Goal: Task Accomplishment & Management: Complete application form

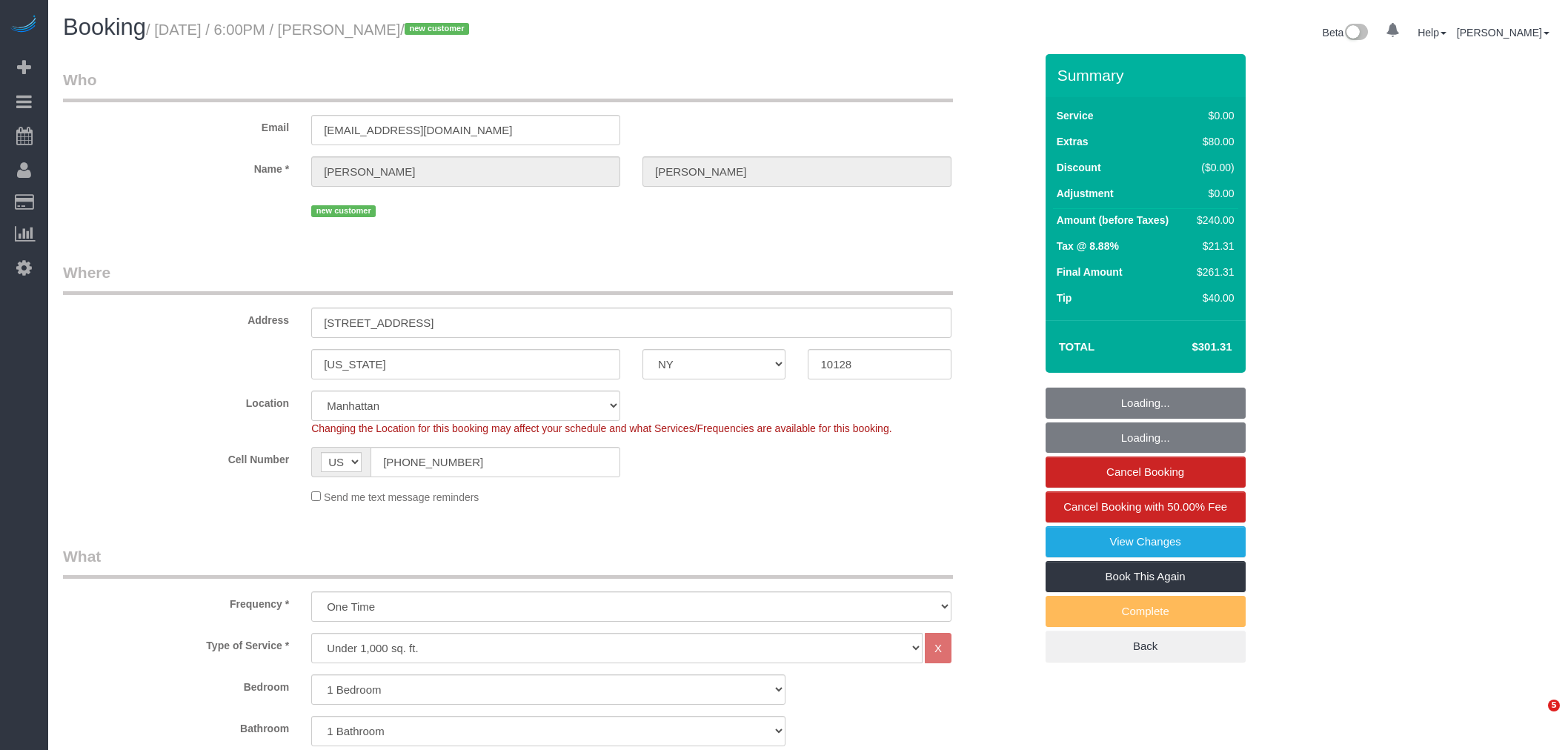
select select "NY"
select select "1"
select select "number:89"
select select "number:90"
select select "number:15"
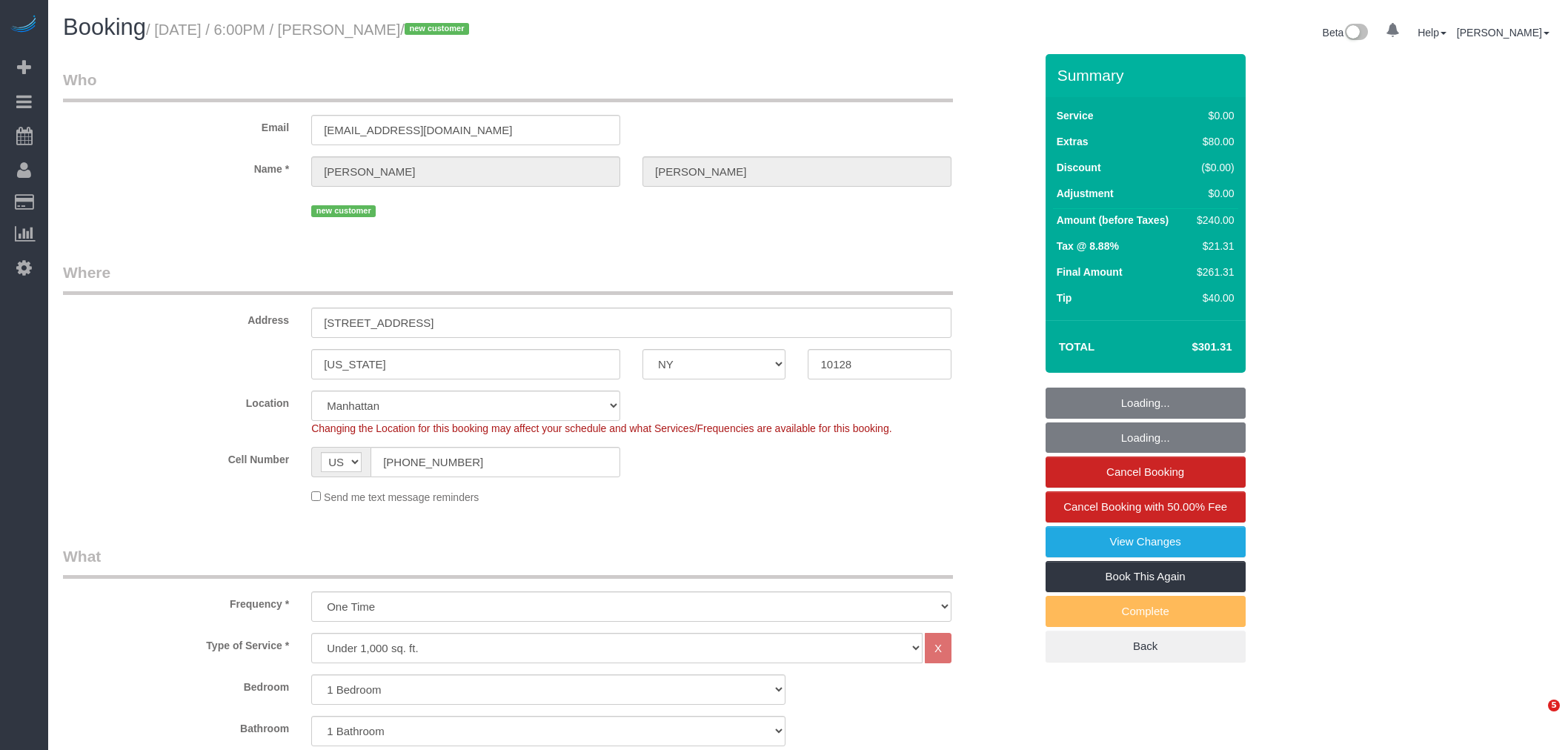
select select "number:5"
select select "spot1"
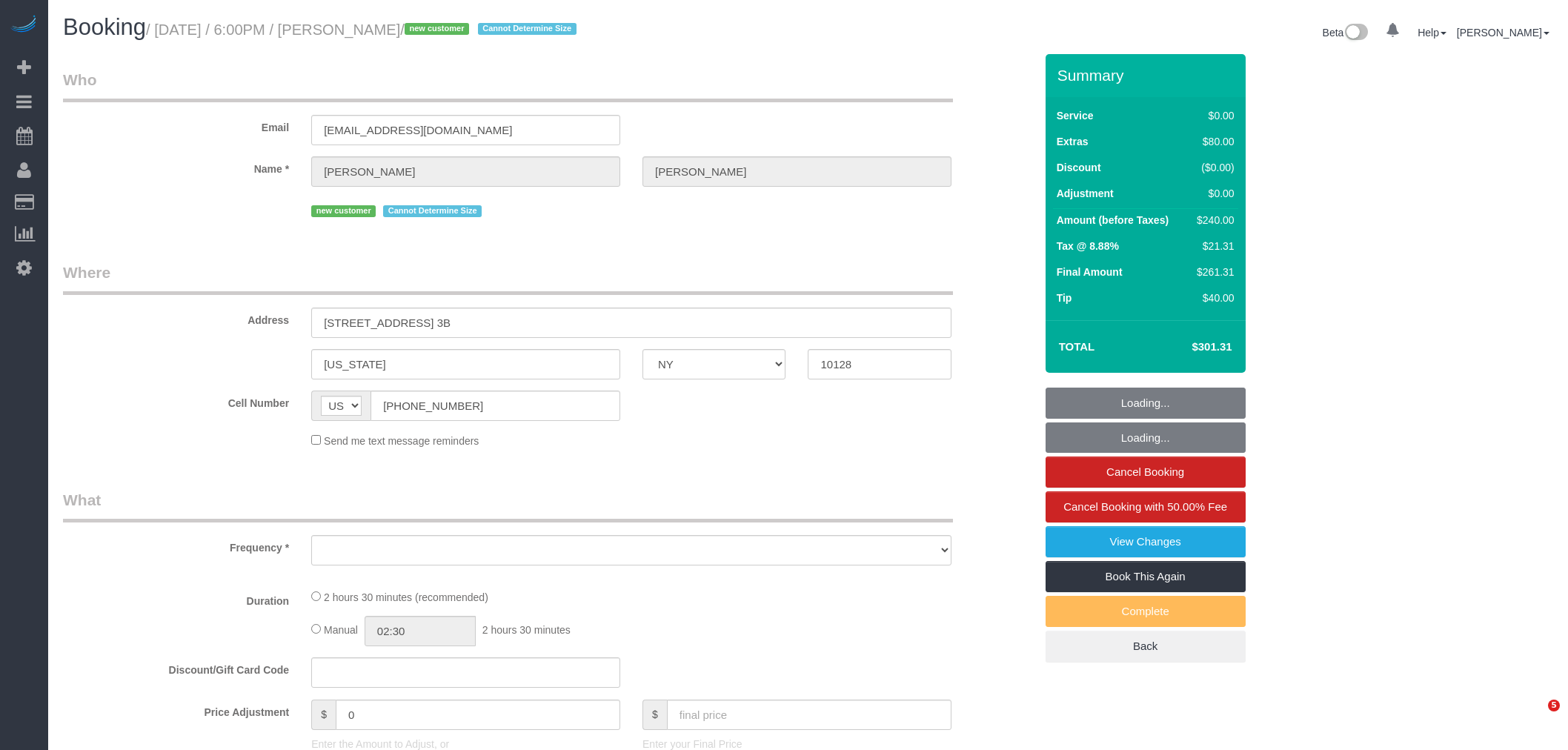
select select "NY"
select select "string:stripe-pm_1S2FzK4VGloSiKo7GyNaYLUv"
select select "1"
select select "number:89"
select select "number:90"
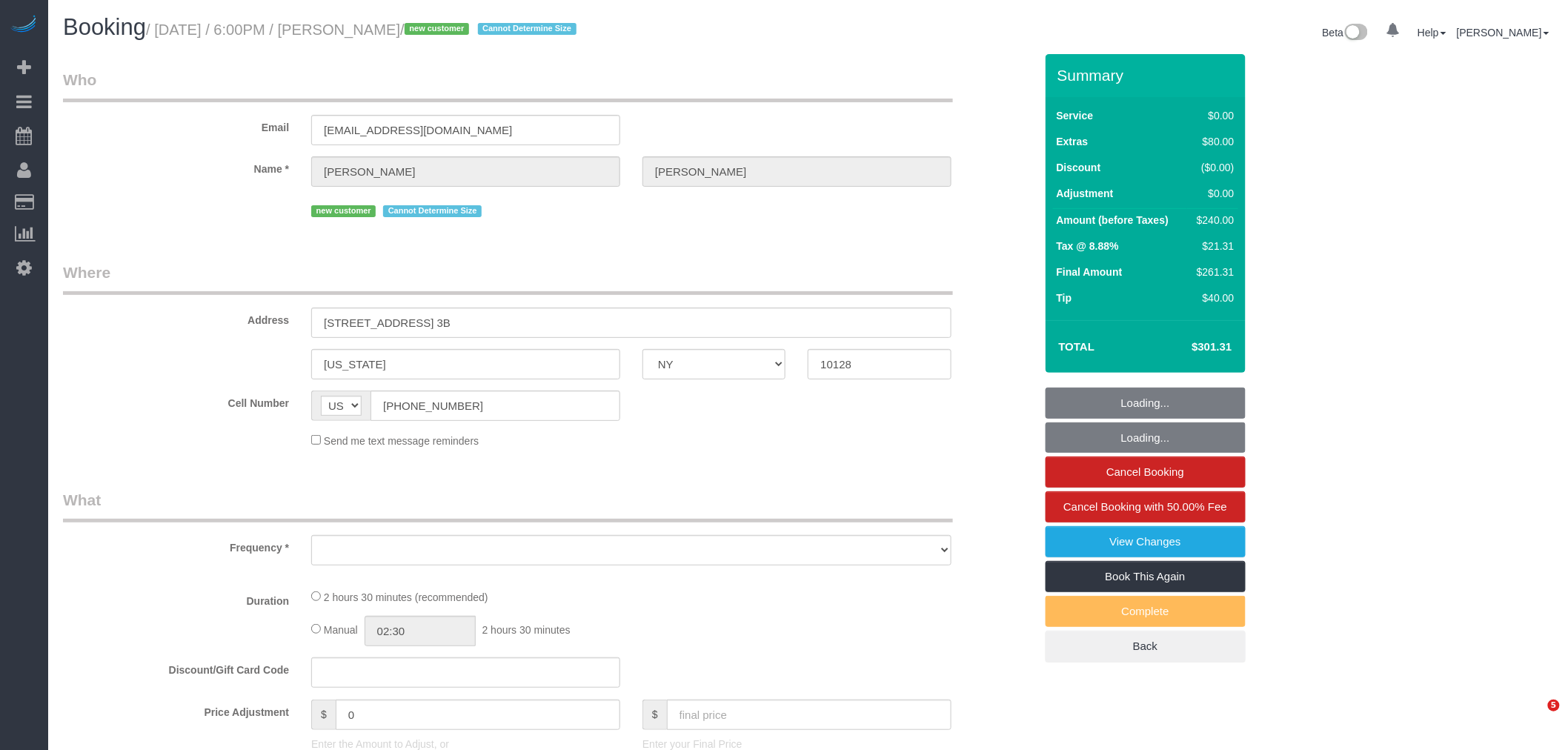
select select "number:15"
select select "number:5"
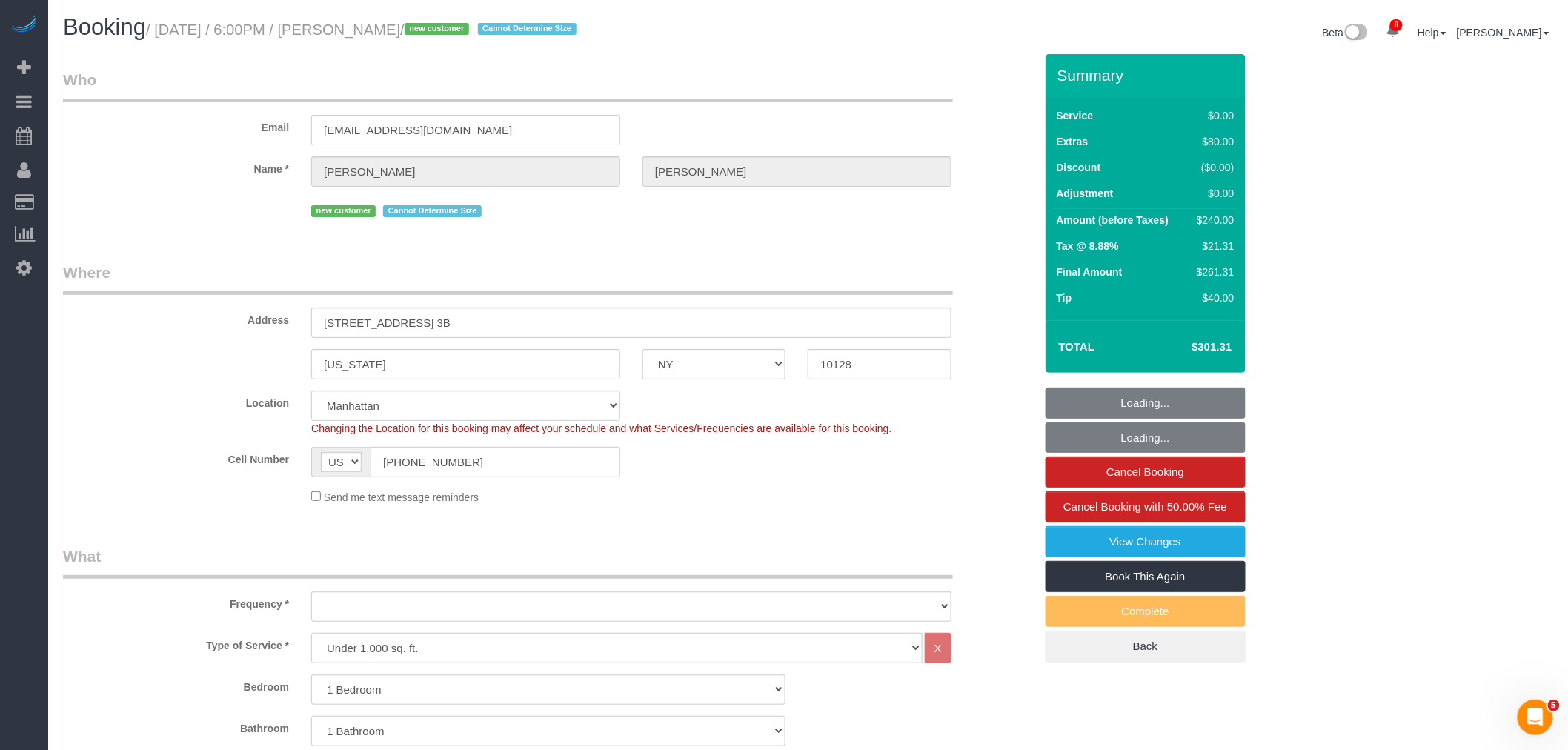
select select "object:980"
select select "spot1"
select select "1"
select select "object:1380"
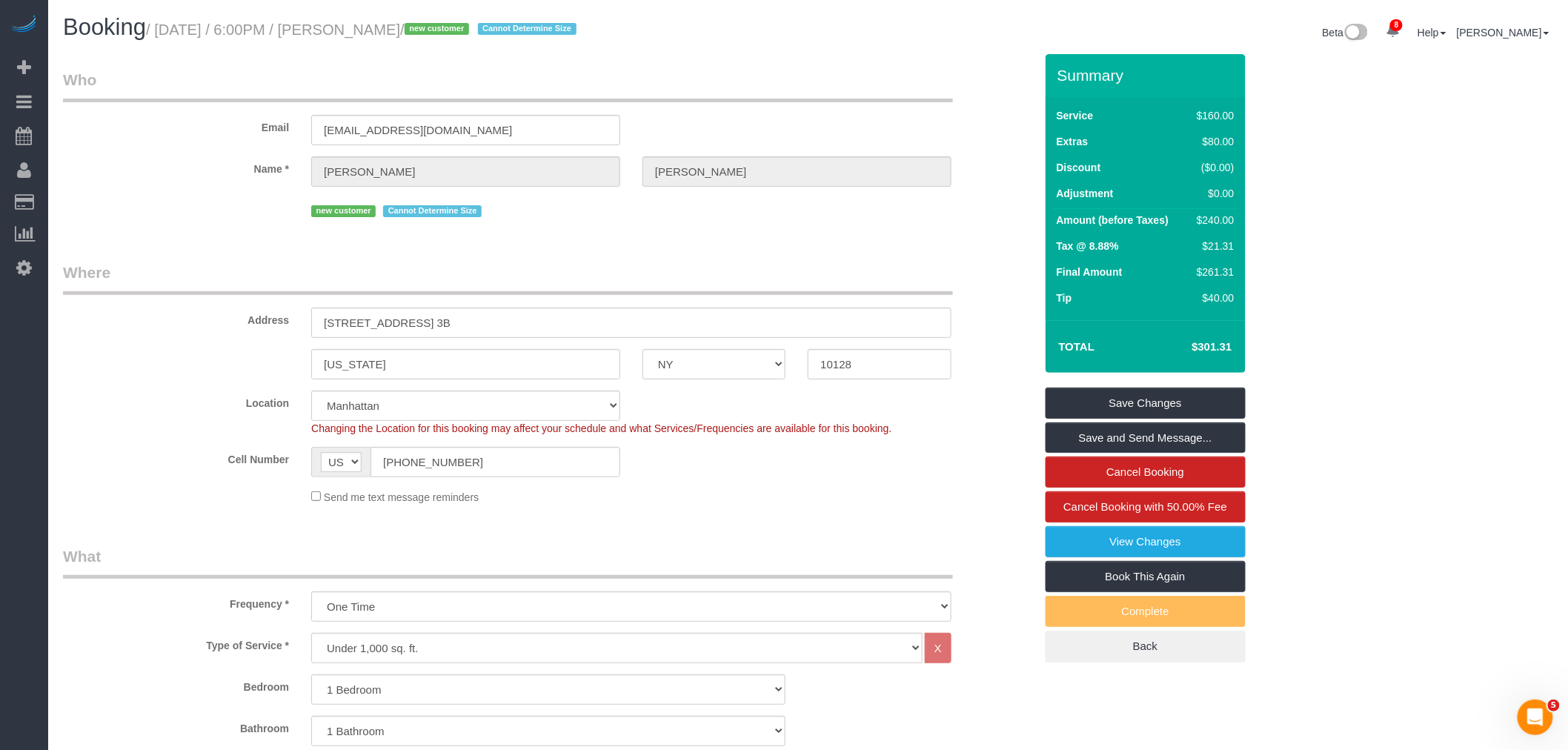
click at [727, 273] on legend "Where" at bounding box center [508, 279] width 890 height 33
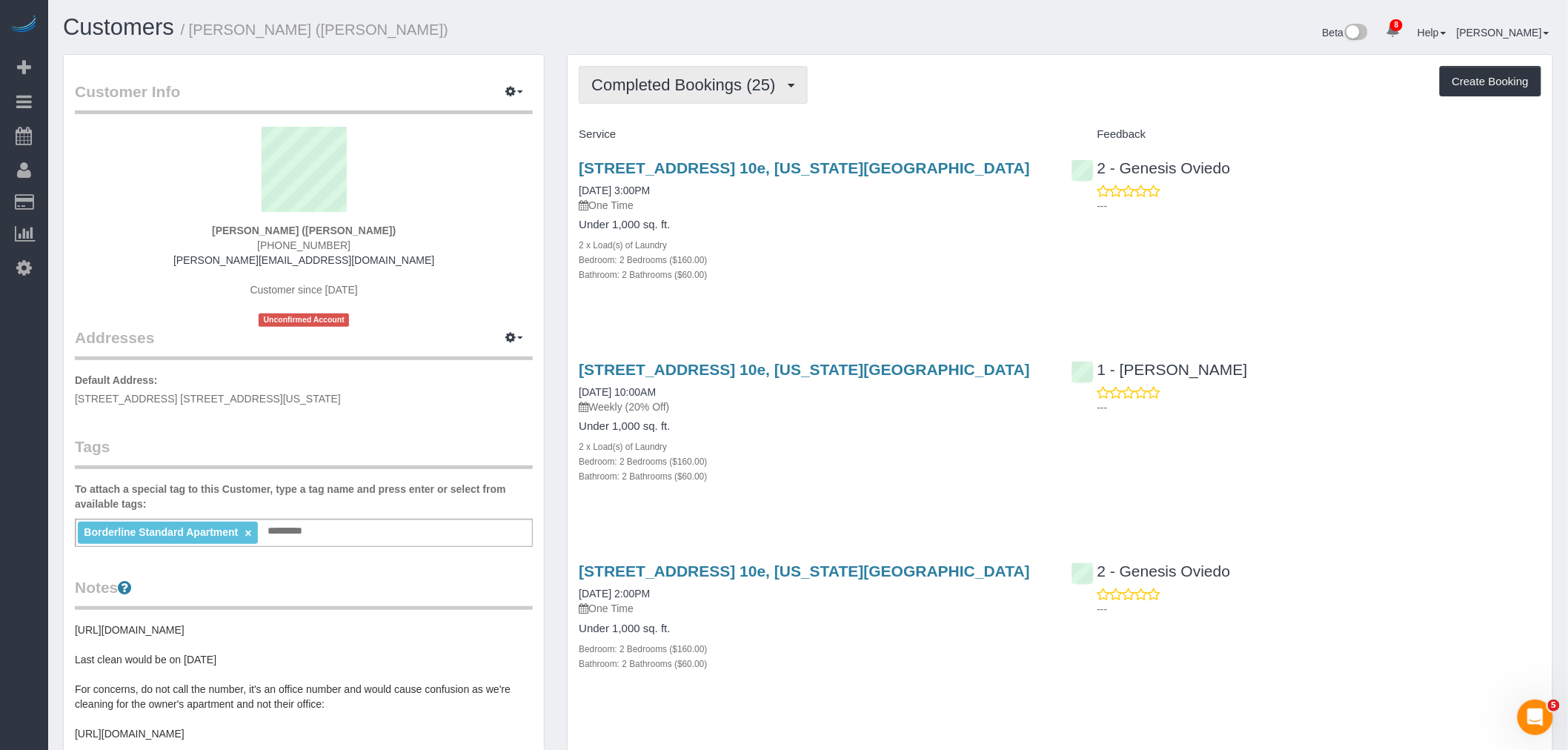
click at [684, 79] on span "Completed Bookings (25)" at bounding box center [687, 85] width 191 height 19
click at [1058, 299] on div "501 East 74th Street, Apt. 10e, New York, NY 10021 08/26/2025 3:00PM One Time U…" at bounding box center [813, 229] width 492 height 165
click at [690, 97] on button "Completed Bookings (25)" at bounding box center [692, 85] width 228 height 38
click at [682, 134] on link "Upcoming Bookings (7)" at bounding box center [659, 138] width 160 height 19
click at [914, 124] on div "Service" at bounding box center [813, 135] width 492 height 25
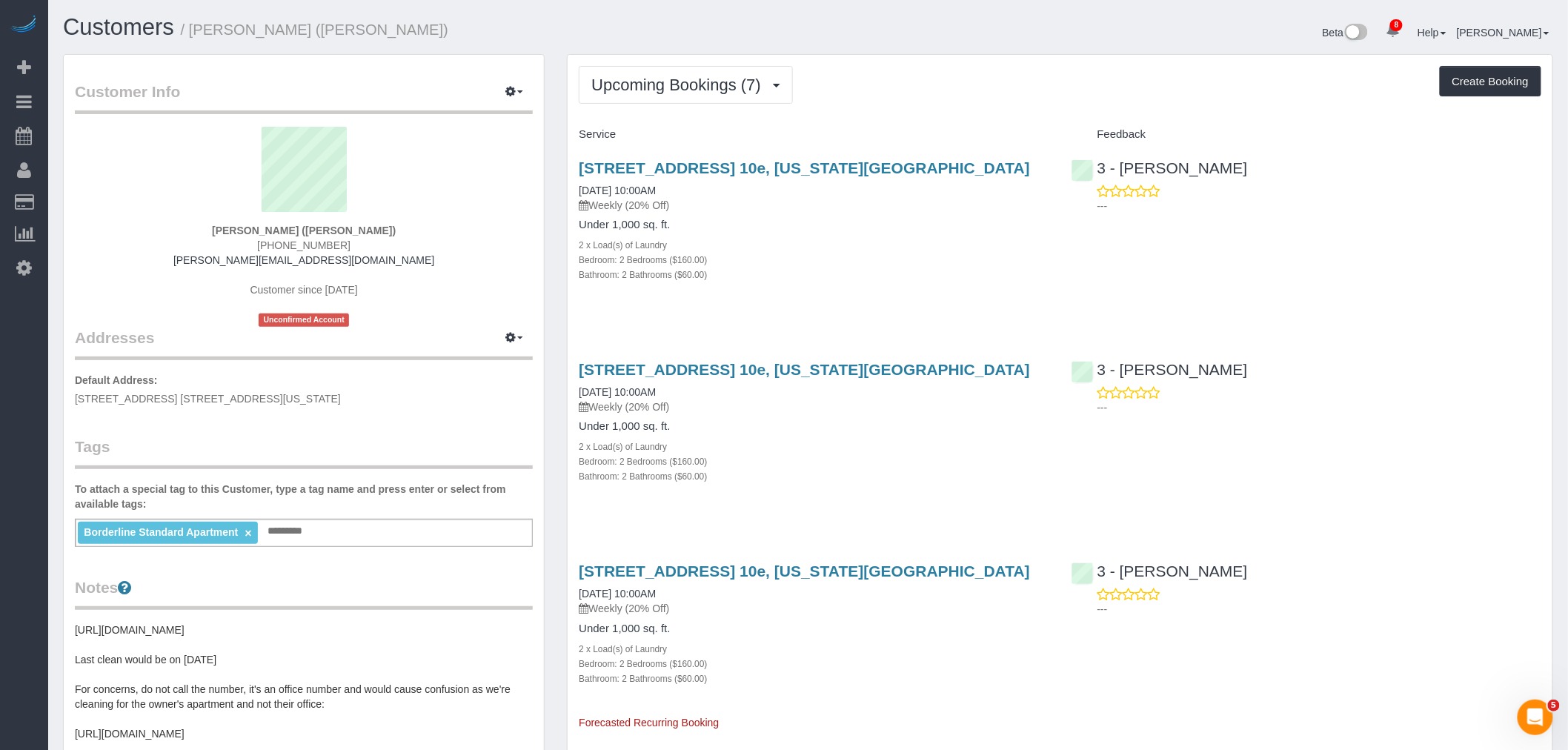
click at [937, 234] on div "Under 1,000 sq. ft. 2 x Load(s) of Laundry Bedroom: 2 Bedrooms ($160.00) Bathro…" at bounding box center [813, 249] width 469 height 63
click at [679, 92] on span "Upcoming Bookings (7)" at bounding box center [680, 85] width 177 height 19
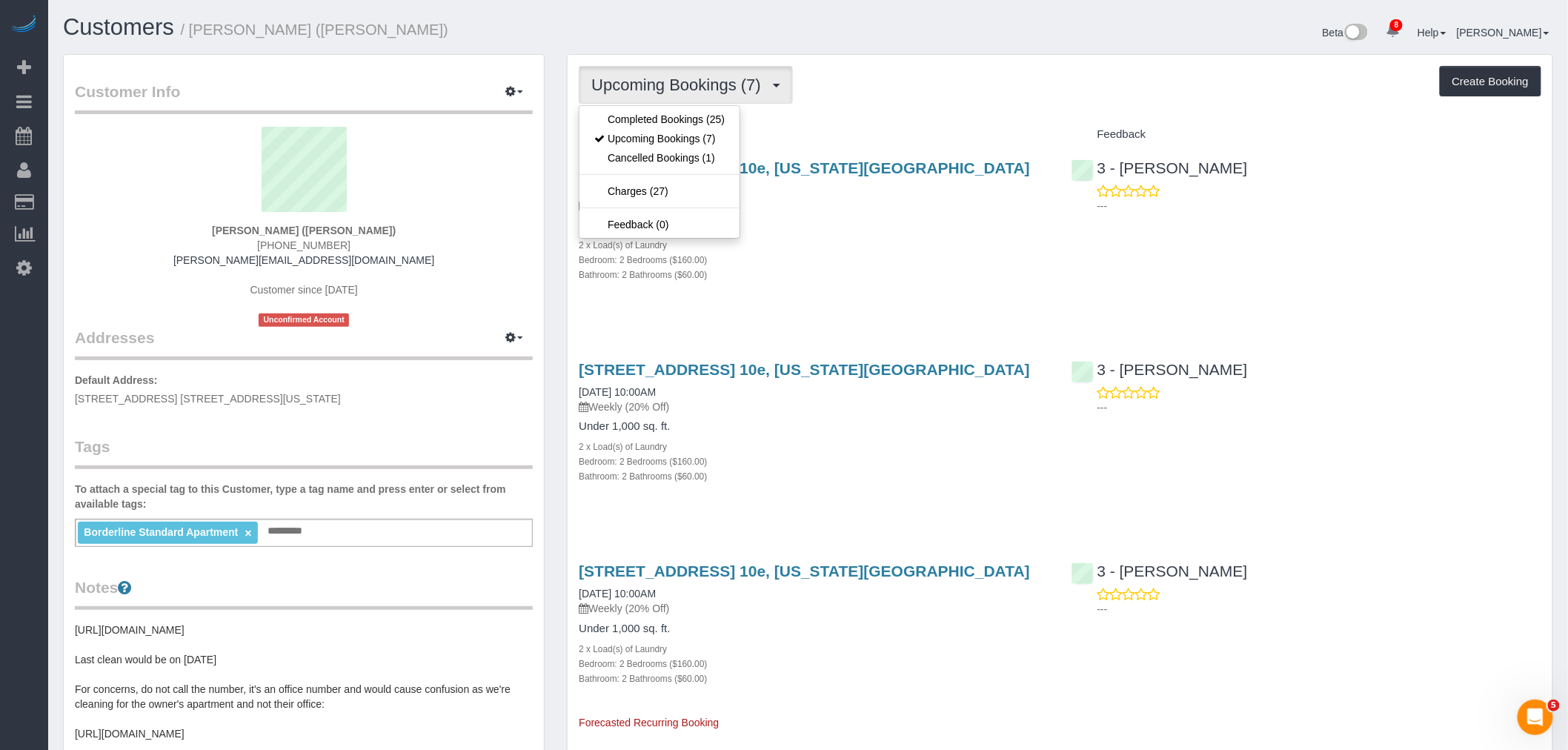
click at [929, 123] on div "Service" at bounding box center [813, 135] width 492 height 25
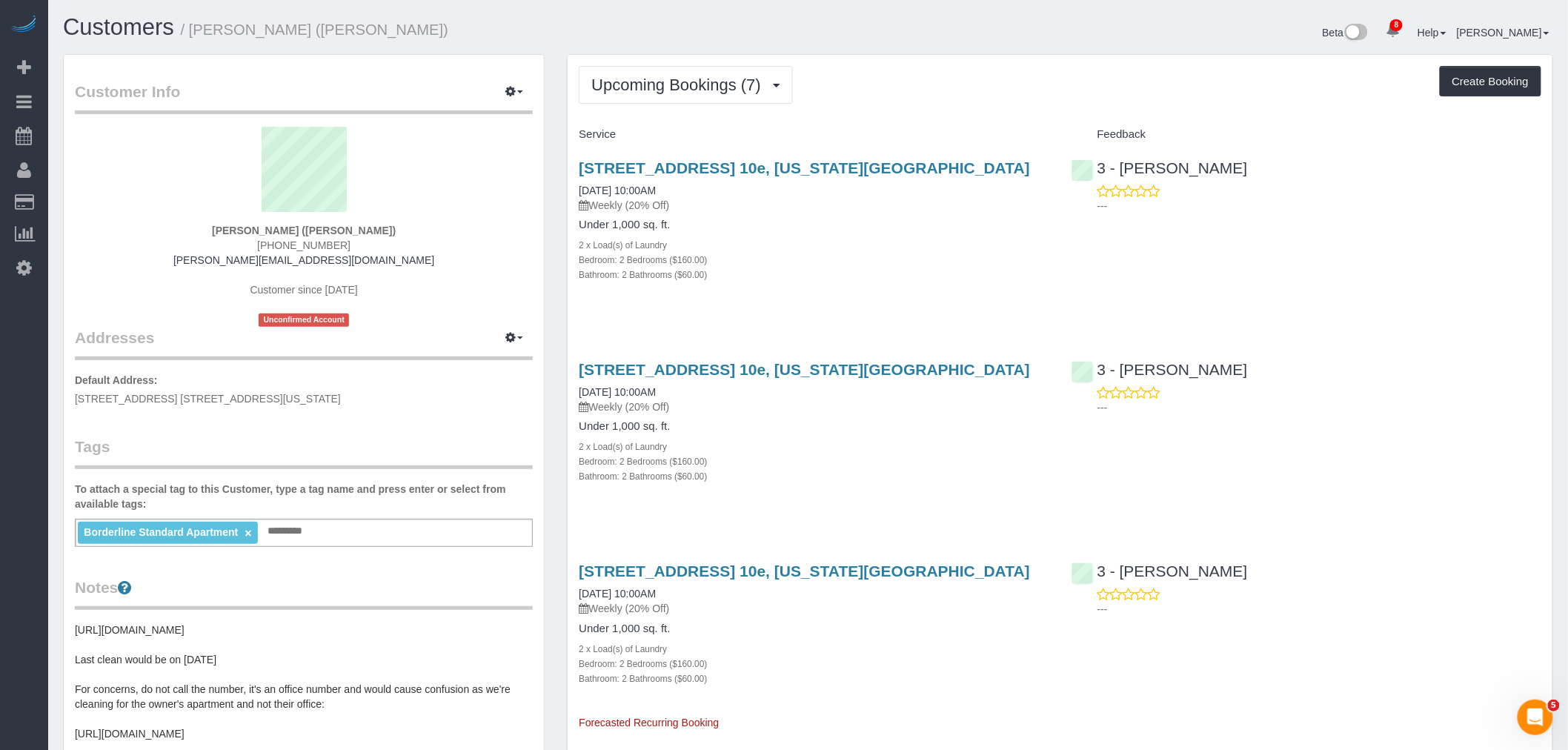
click at [960, 100] on div "Upcoming Bookings (7) Completed Bookings (25) Upcoming Bookings (7) Cancelled B…" at bounding box center [1060, 85] width 962 height 38
click at [834, 287] on div "501 East 74th Street, Apt. 10e, New York, NY 10021 08/31/2025 10:00AM Weekly (2…" at bounding box center [813, 229] width 492 height 165
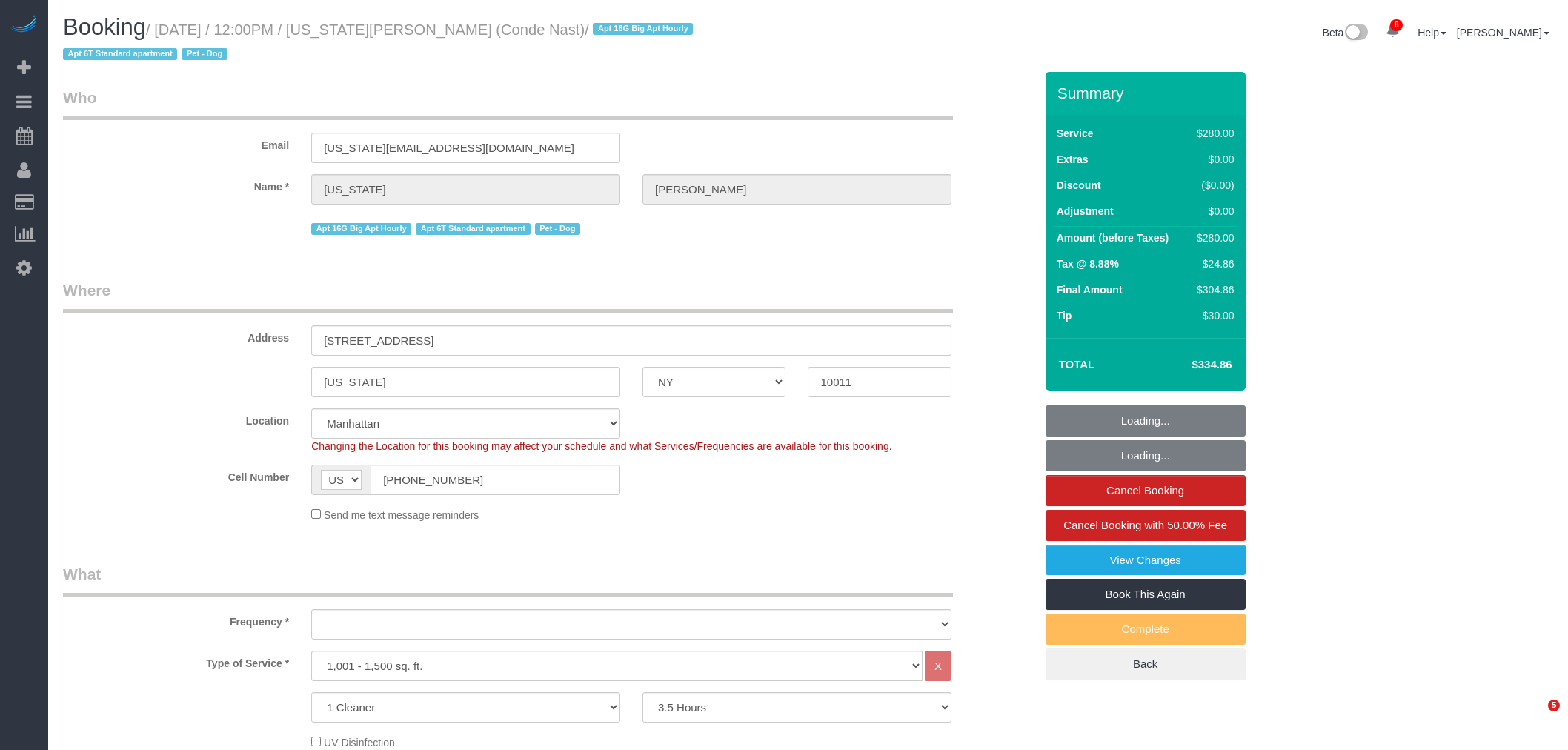
select select "NY"
select select "210"
select select "object:1334"
select select "string:stripe-pm_1R4ht54VGloSiKo72HDr2sM7"
select select "spot1"
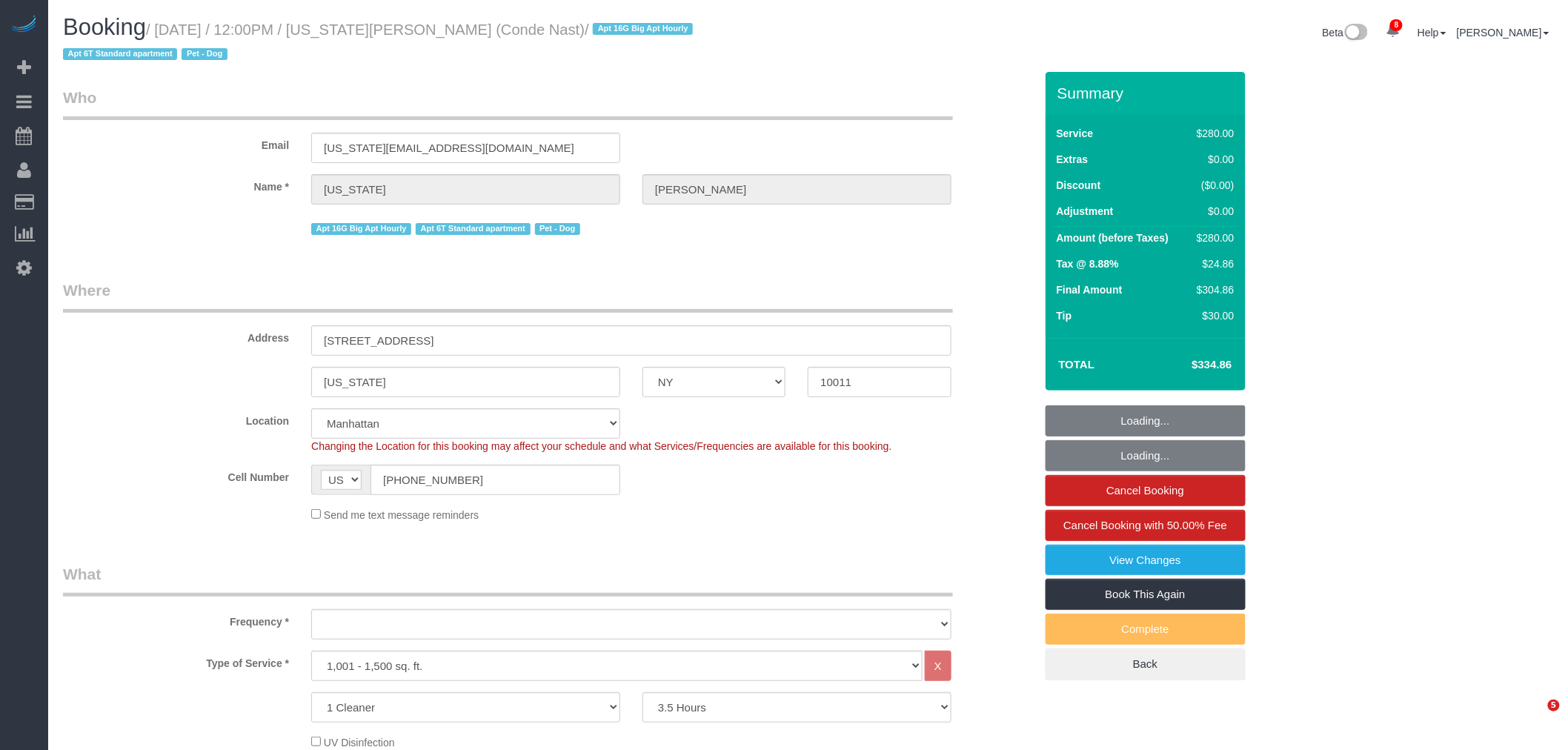
select select "number:58"
select select "number:72"
select select "number:13"
select select "number:6"
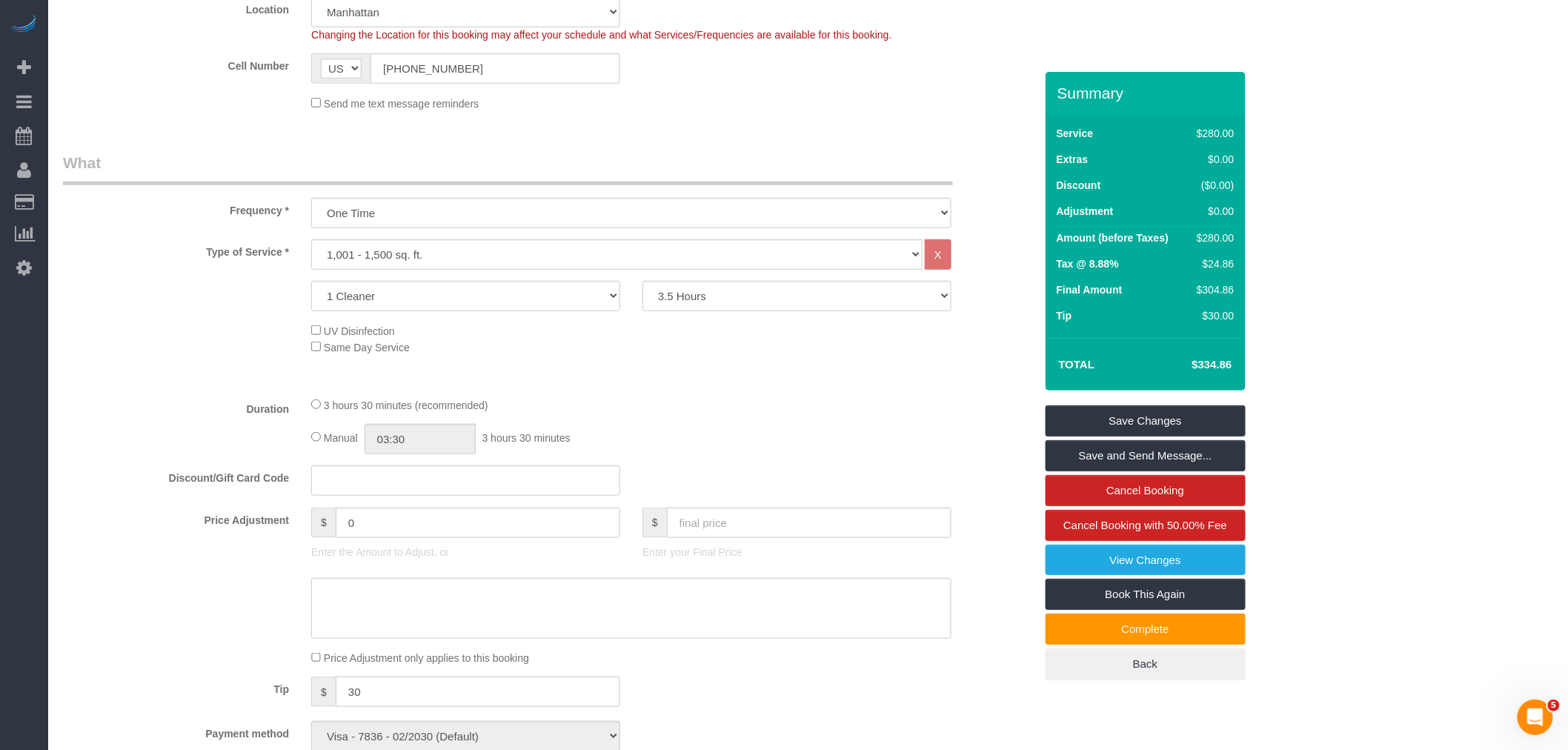
drag, startPoint x: 700, startPoint y: 141, endPoint x: 761, endPoint y: 513, distance: 377.0
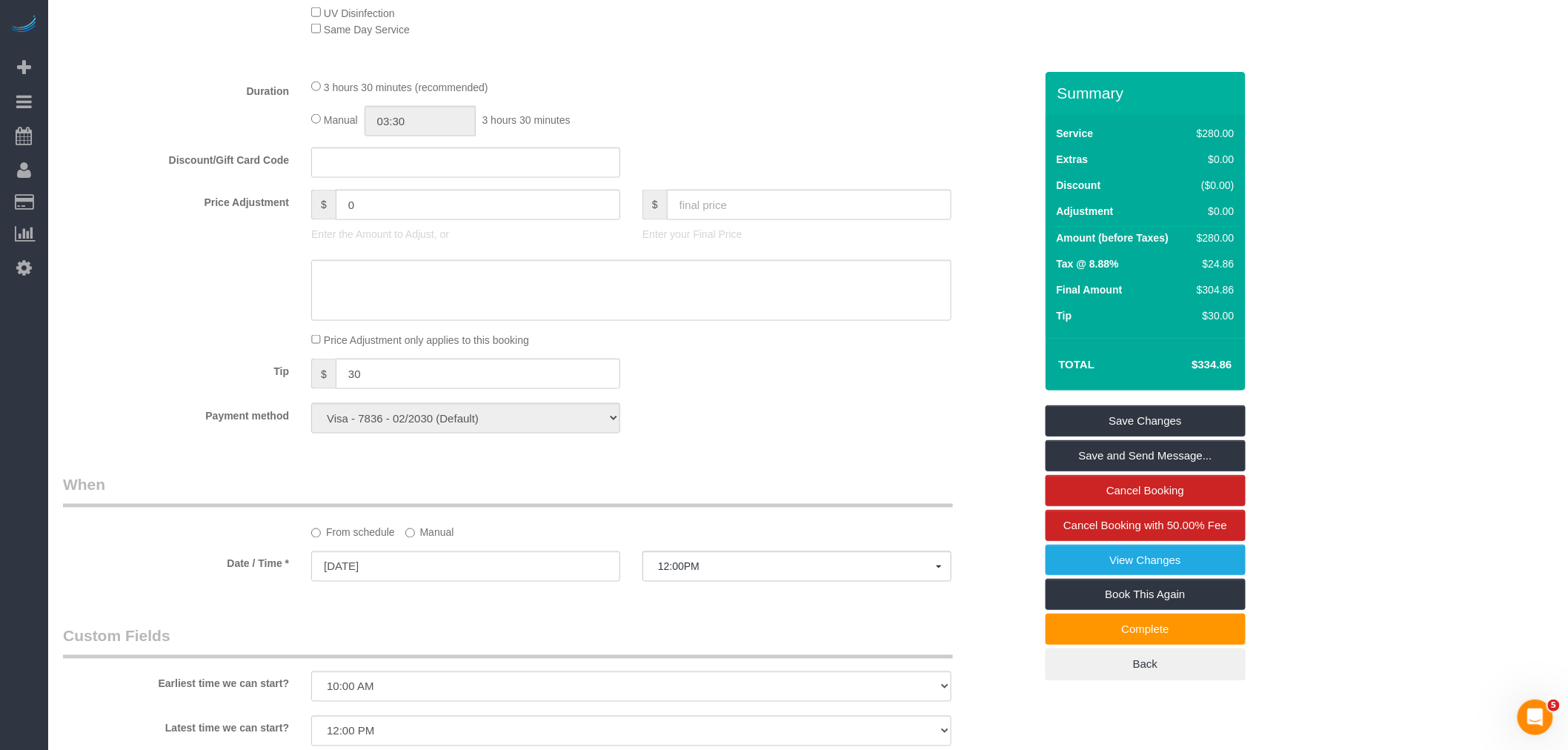
scroll to position [823, 0]
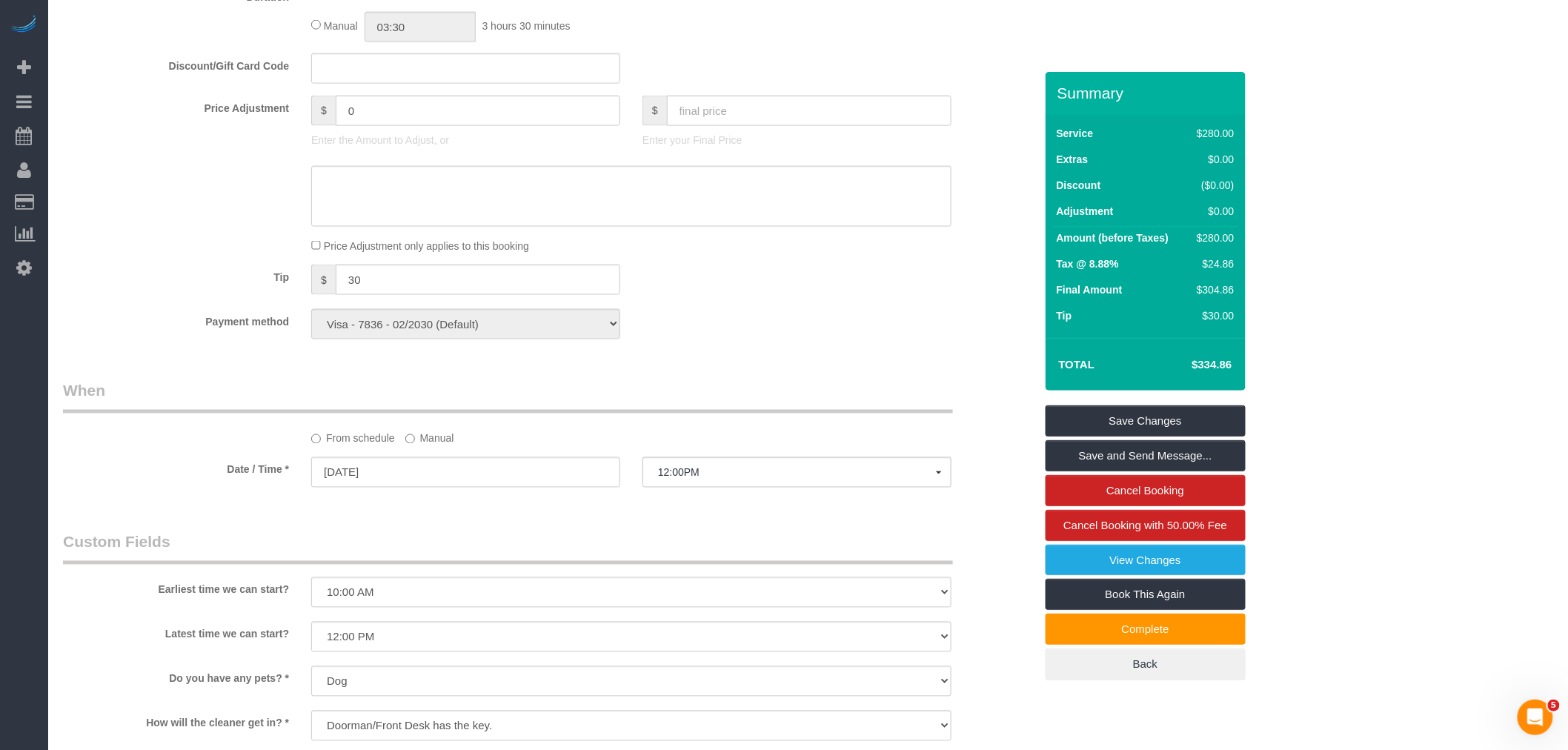
click at [816, 377] on div "Who Email virginia_smith@condenast.com Name * Virginia Smith Apt 16G Big Apt Ho…" at bounding box center [548, 369] width 993 height 2242
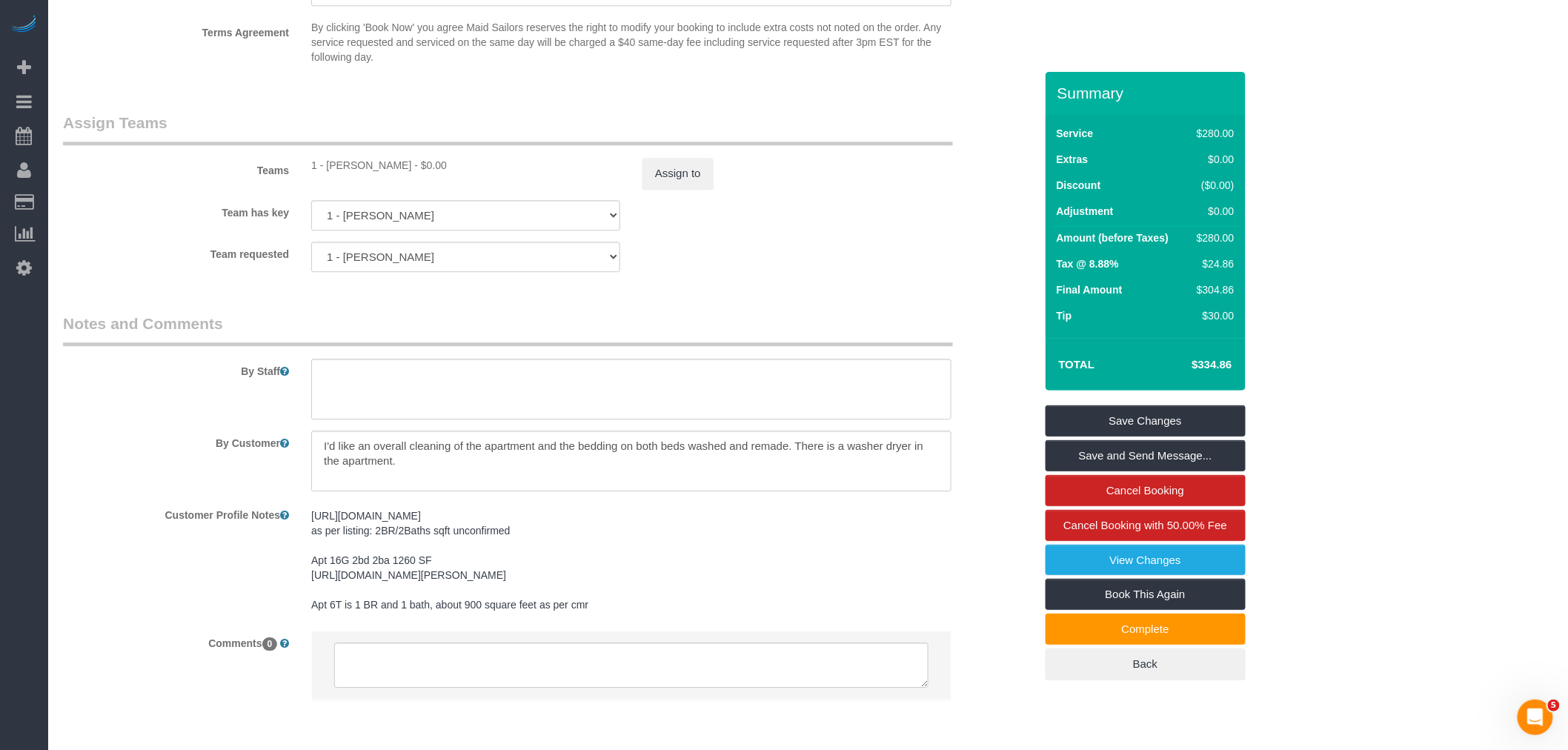
scroll to position [1621, 0]
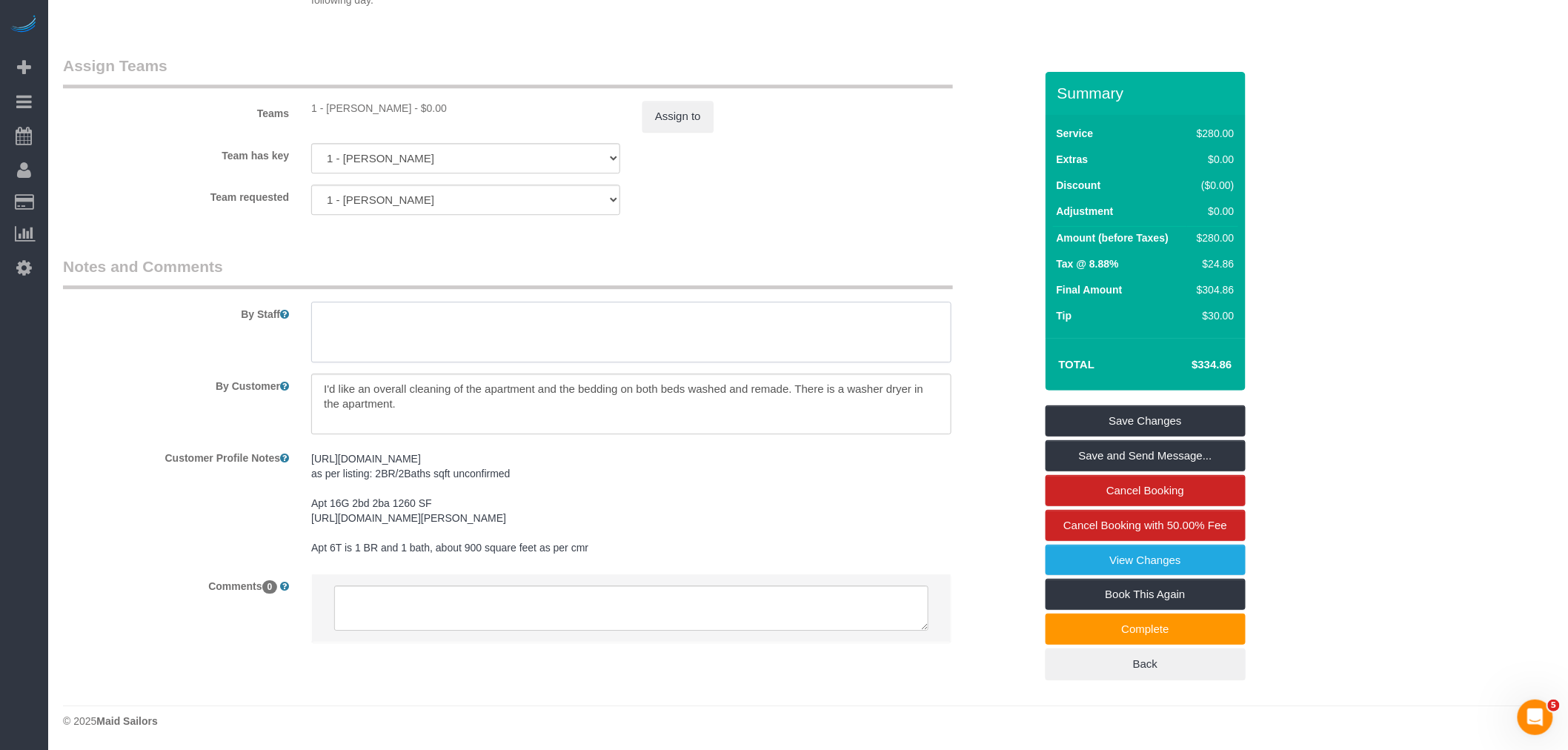
click at [576, 327] on textarea at bounding box center [631, 332] width 640 height 60
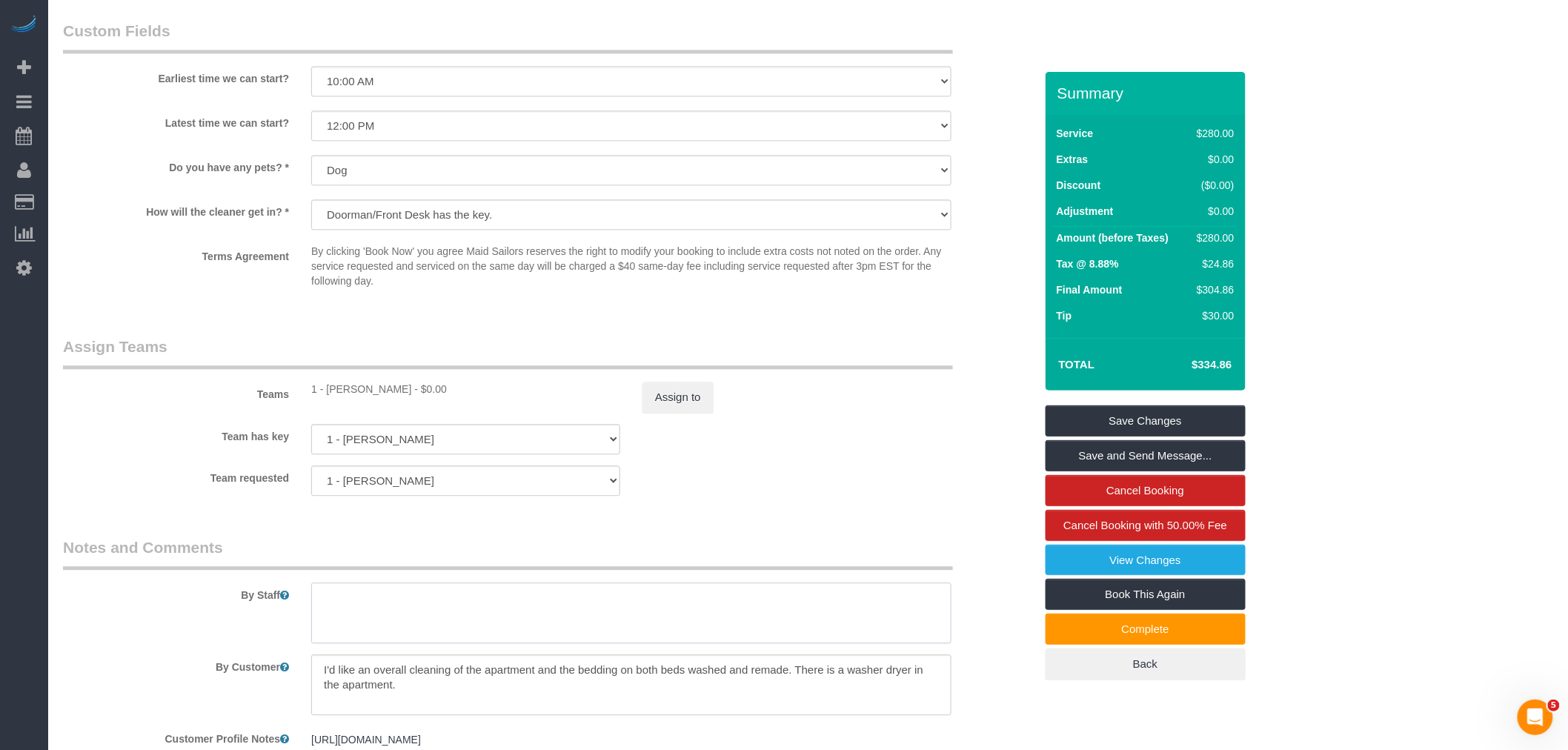
scroll to position [1539, 0]
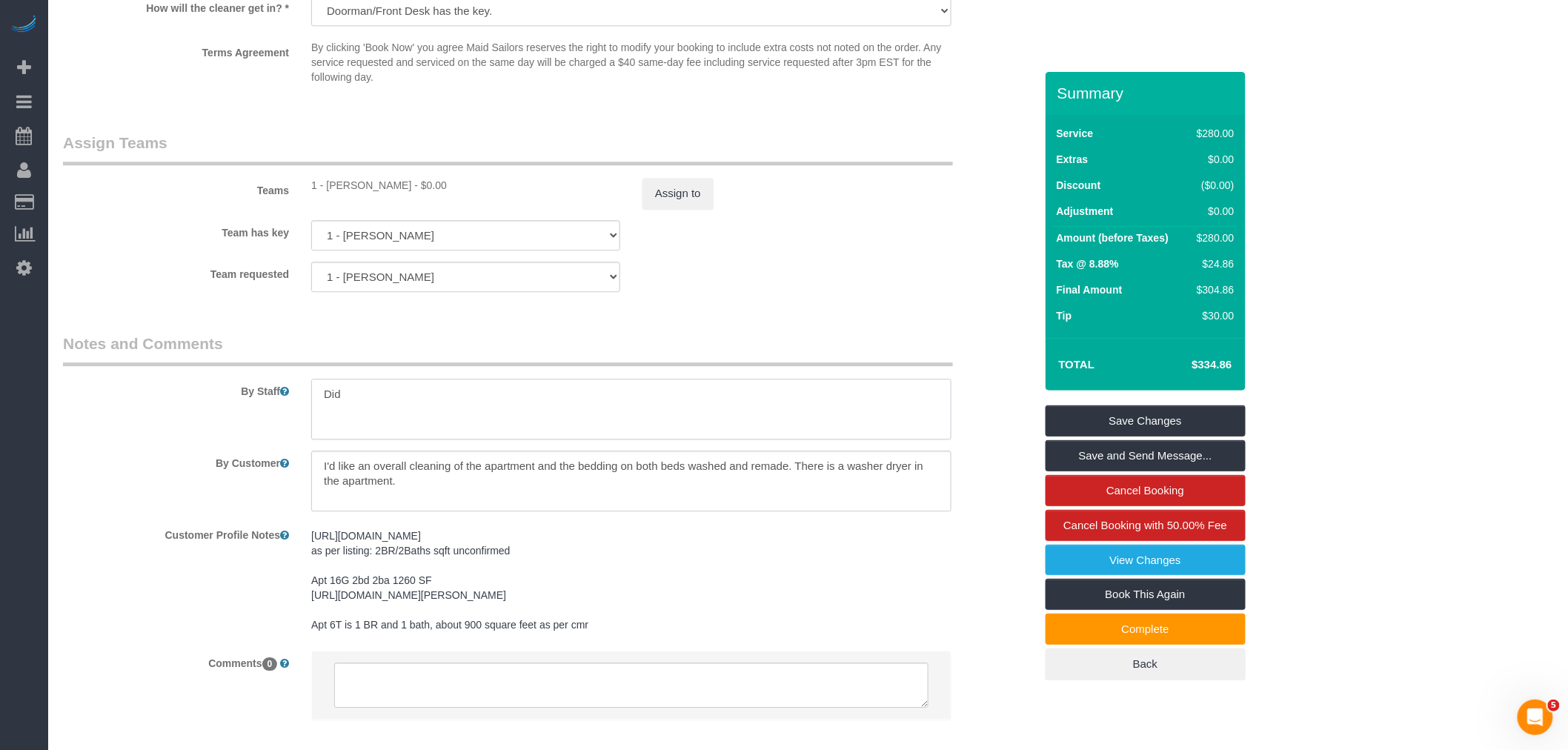
type textarea "Did"
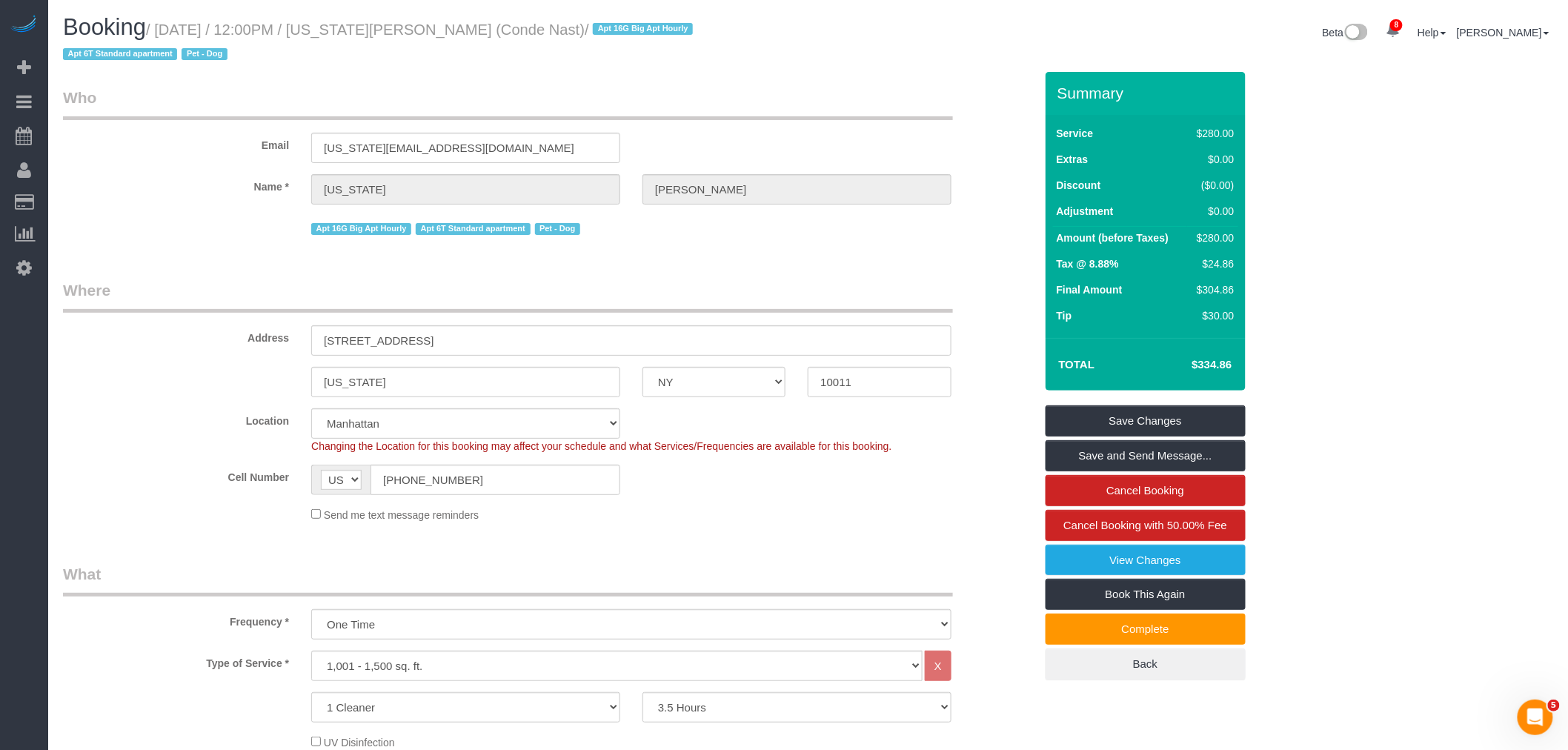
scroll to position [411, 0]
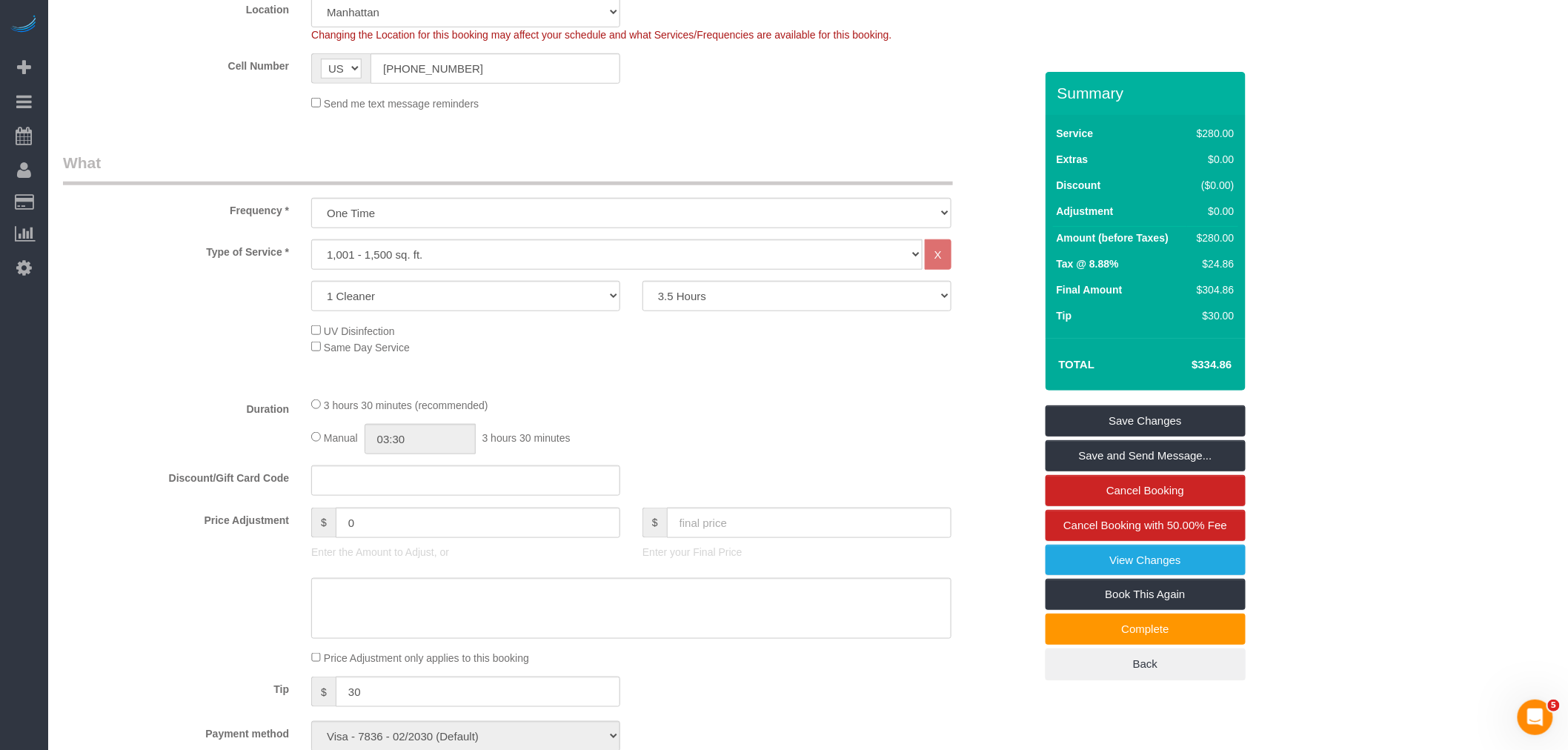
click at [784, 160] on legend "What" at bounding box center [508, 169] width 890 height 33
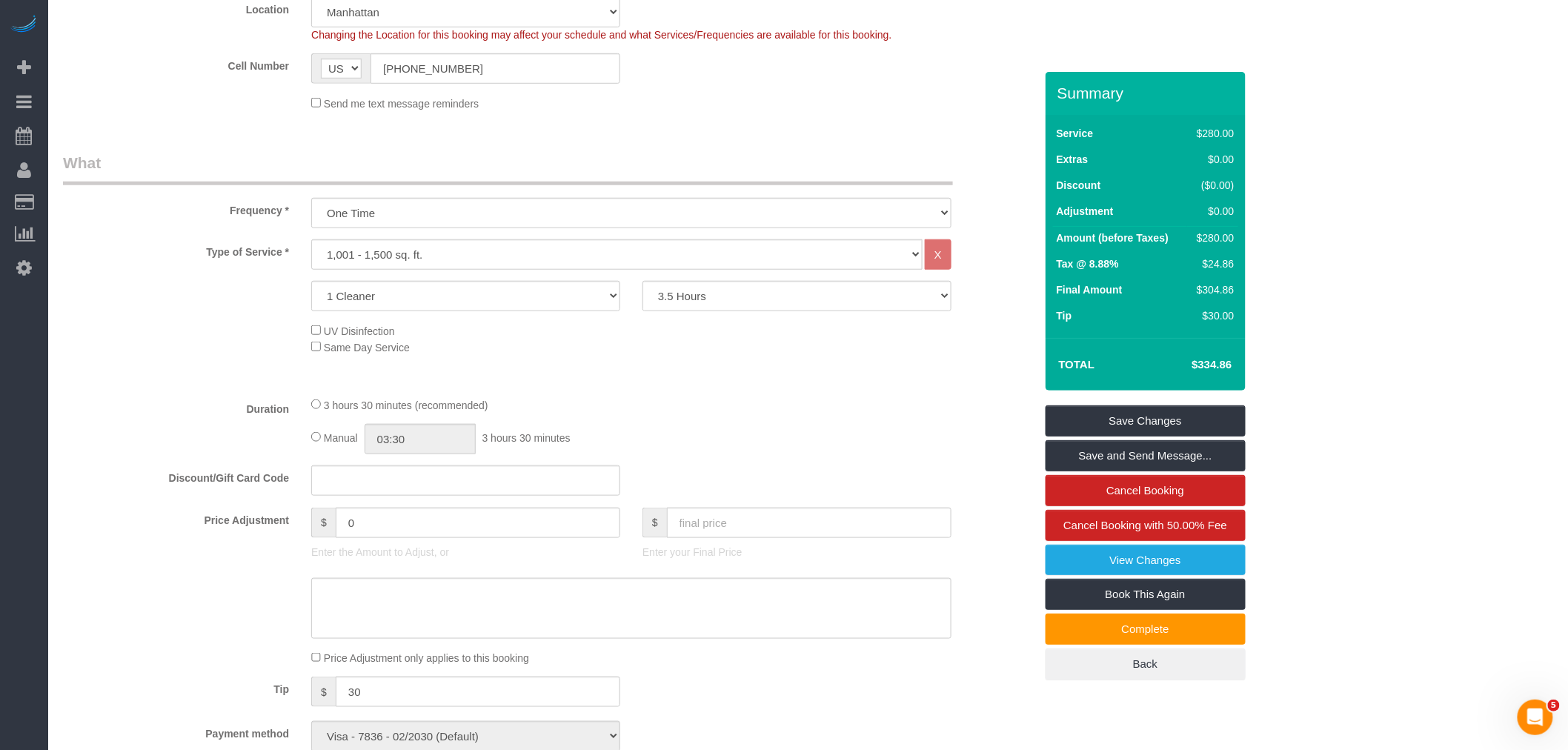
click at [842, 406] on div "3 hours 30 minutes (recommended)" at bounding box center [631, 404] width 640 height 17
drag, startPoint x: 655, startPoint y: 426, endPoint x: 736, endPoint y: 398, distance: 85.7
click at [655, 426] on div "3 hours 30 minutes (recommended) Manual 03:30 3 hours 30 minutes" at bounding box center [631, 425] width 662 height 57
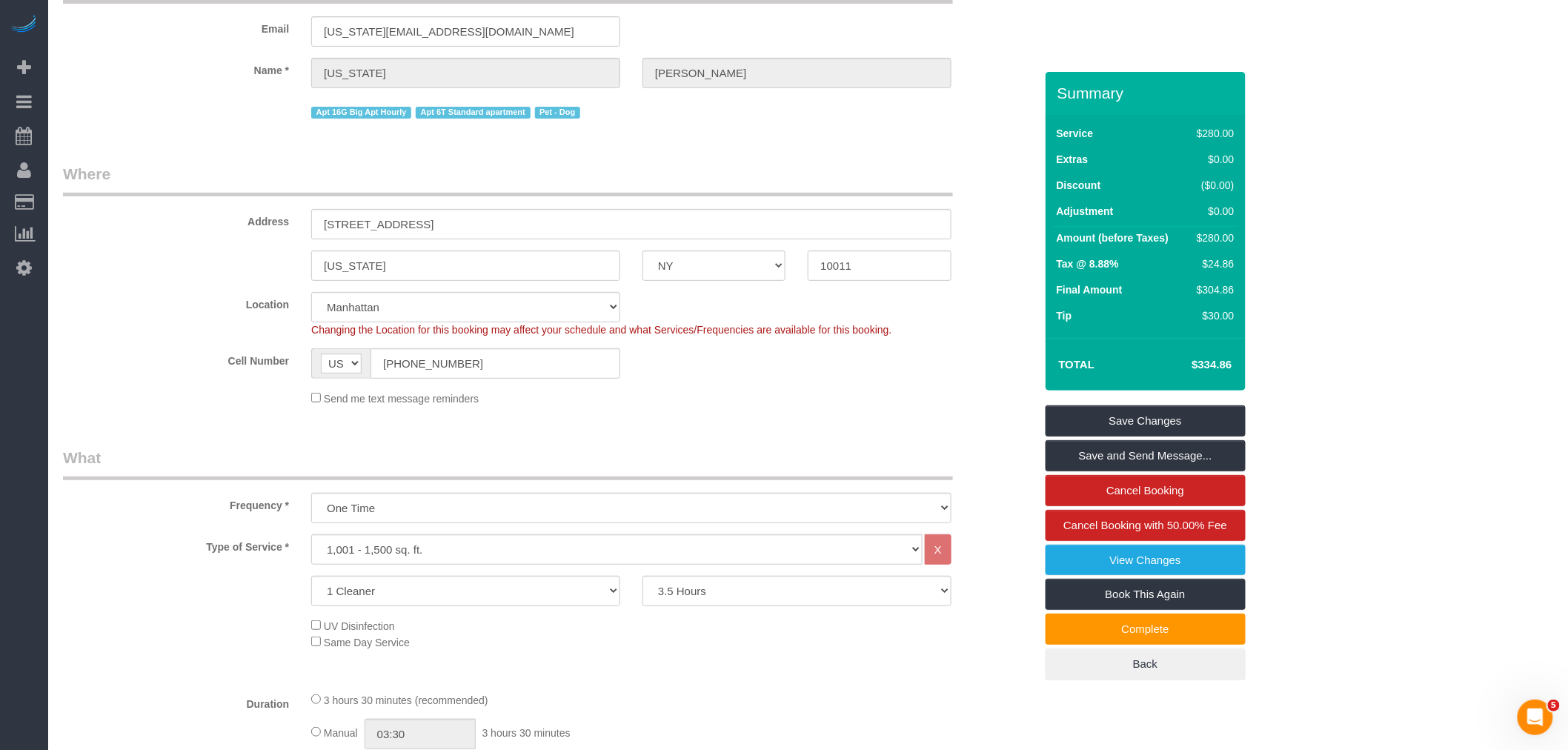
scroll to position [0, 0]
